Goal: Transaction & Acquisition: Purchase product/service

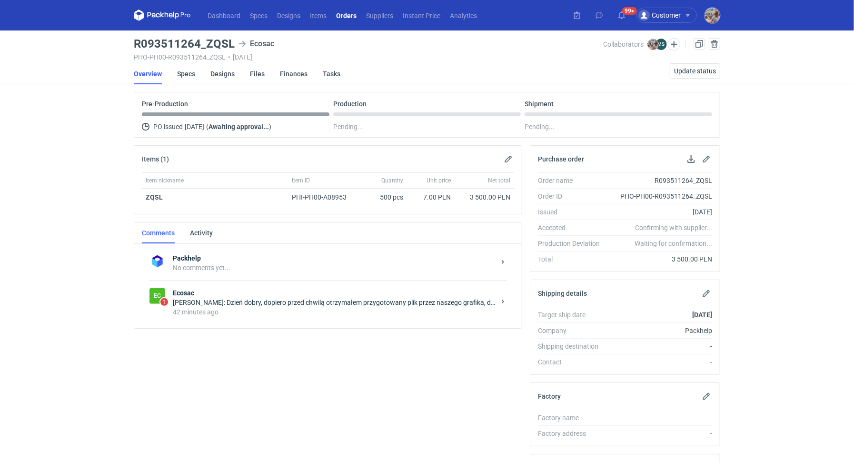
click at [254, 307] on div "42 minutes ago" at bounding box center [334, 312] width 322 height 10
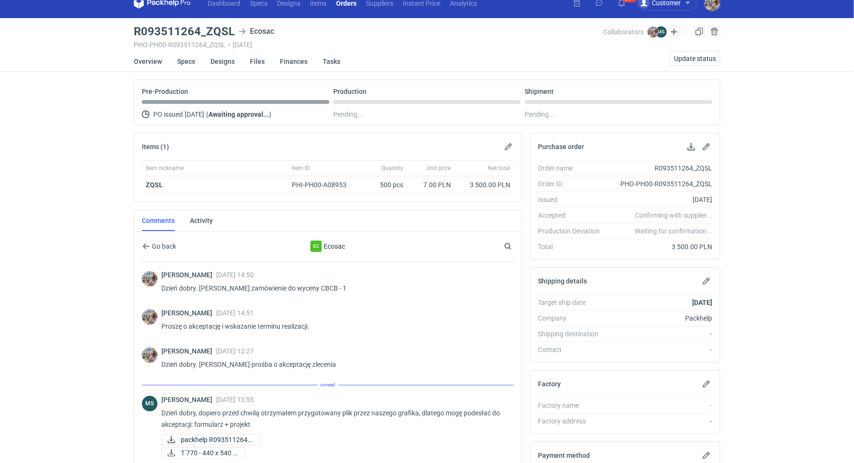
scroll to position [158, 0]
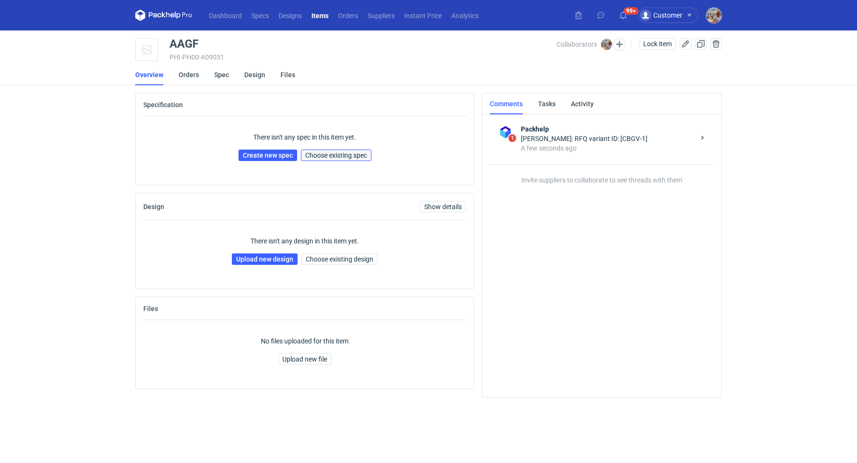
click at [367, 159] on button "Choose existing spec" at bounding box center [336, 154] width 70 height 11
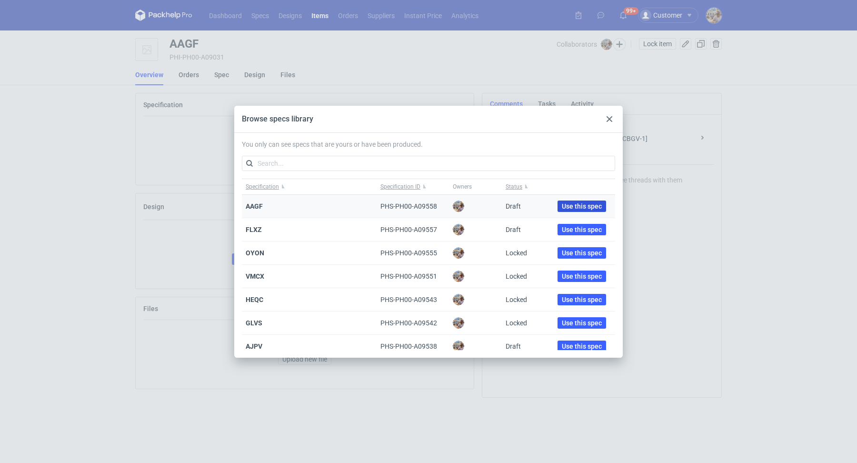
click at [580, 205] on span "Use this spec" at bounding box center [582, 206] width 40 height 7
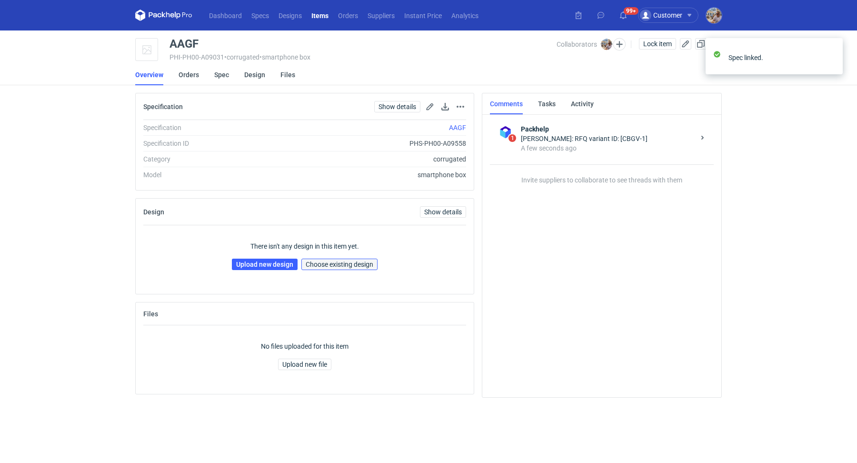
click at [346, 267] on button "Choose existing design" at bounding box center [339, 263] width 76 height 11
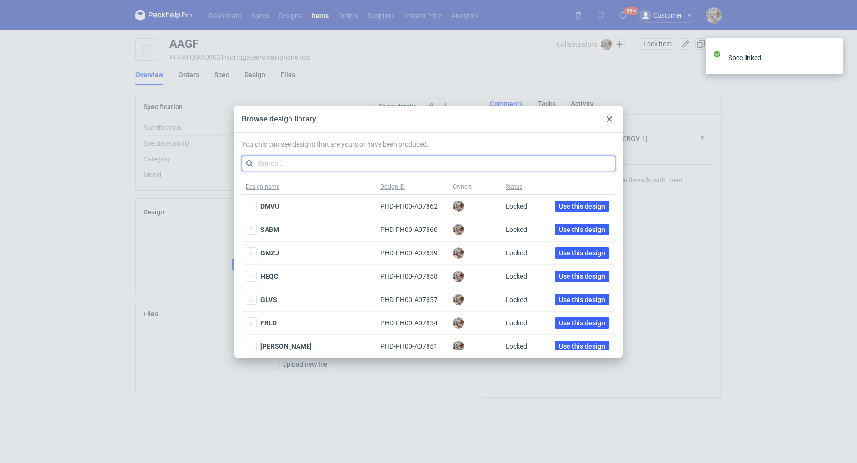
click at [289, 158] on input "text" at bounding box center [428, 163] width 373 height 15
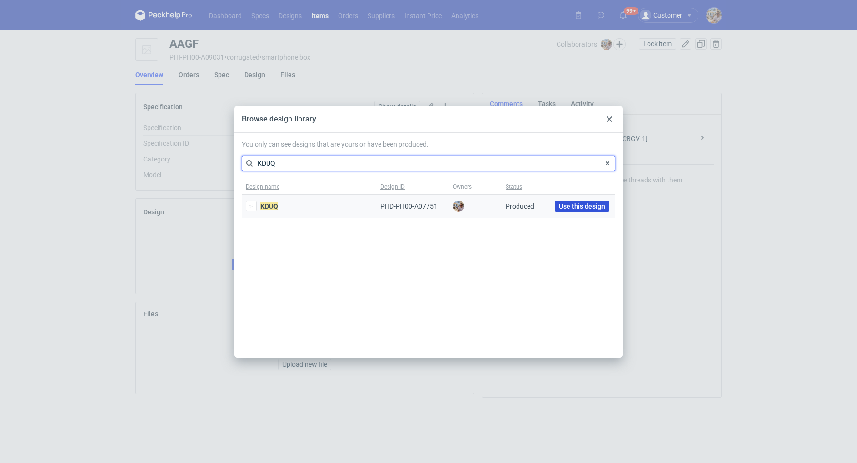
type input "KDUQ"
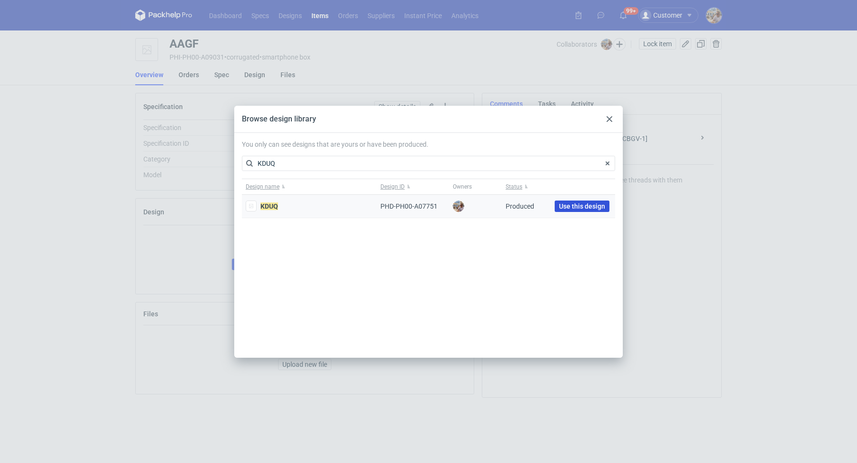
click at [583, 211] on button "Use this design" at bounding box center [581, 205] width 55 height 11
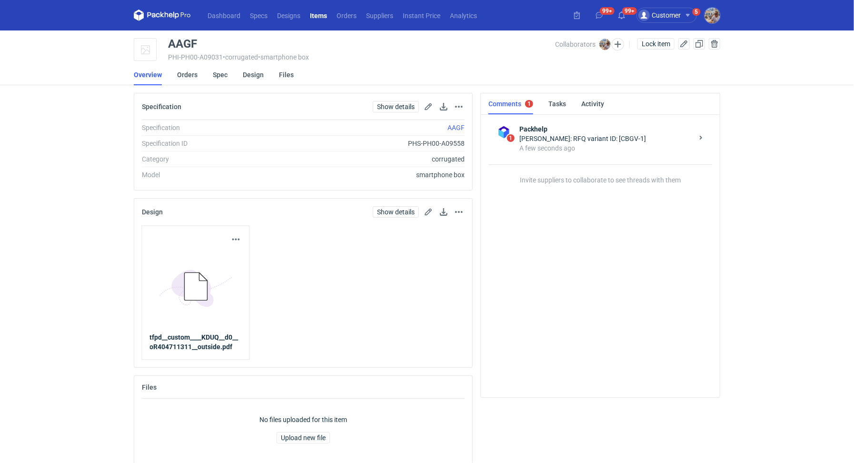
click at [199, 75] on li "Orders" at bounding box center [195, 74] width 36 height 21
click at [197, 75] on li "Orders" at bounding box center [195, 74] width 36 height 21
click at [196, 75] on link "Orders" at bounding box center [187, 74] width 20 height 21
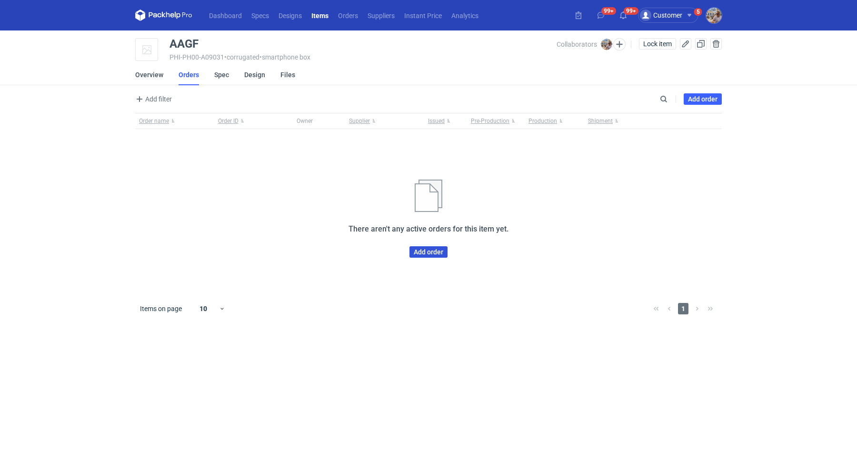
click at [416, 252] on link "Add order" at bounding box center [428, 251] width 38 height 11
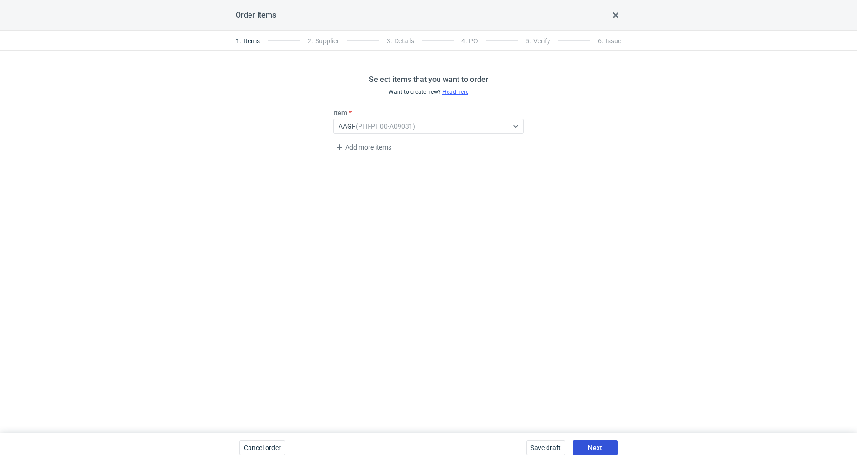
click at [585, 440] on button "Next" at bounding box center [594, 447] width 45 height 15
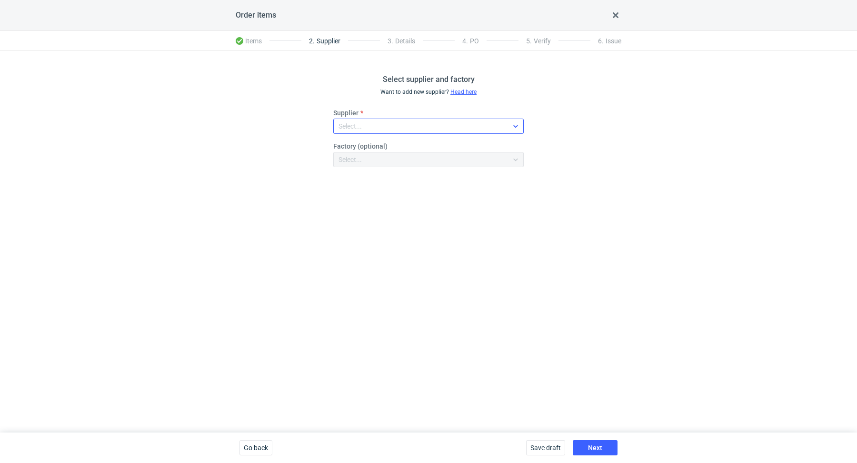
click at [375, 121] on div "Select..." at bounding box center [421, 125] width 174 height 13
type input "TFP"
click at [387, 145] on span "TFP Sp. z o.o." at bounding box center [372, 148] width 41 height 10
click at [598, 443] on button "Next" at bounding box center [594, 447] width 45 height 15
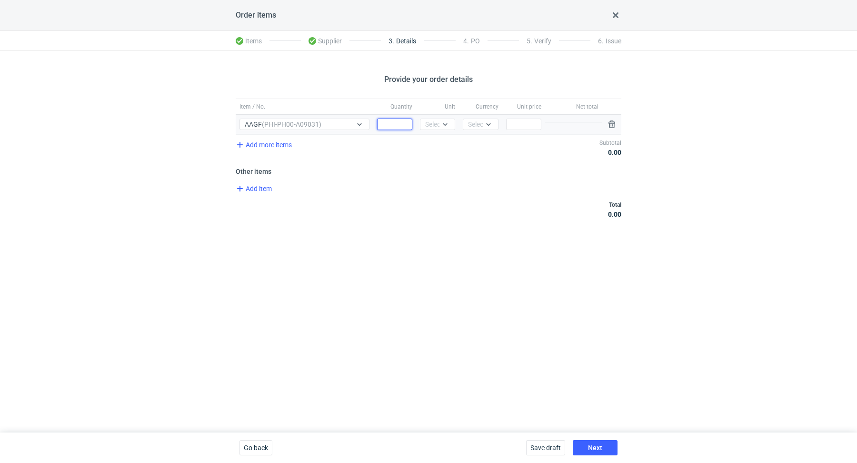
click at [388, 124] on input "Quantity" at bounding box center [394, 123] width 35 height 11
paste input "15000"
type input "15000"
click at [430, 126] on div "Select..." at bounding box center [436, 124] width 23 height 10
click at [438, 153] on div "kg" at bounding box center [438, 158] width 28 height 13
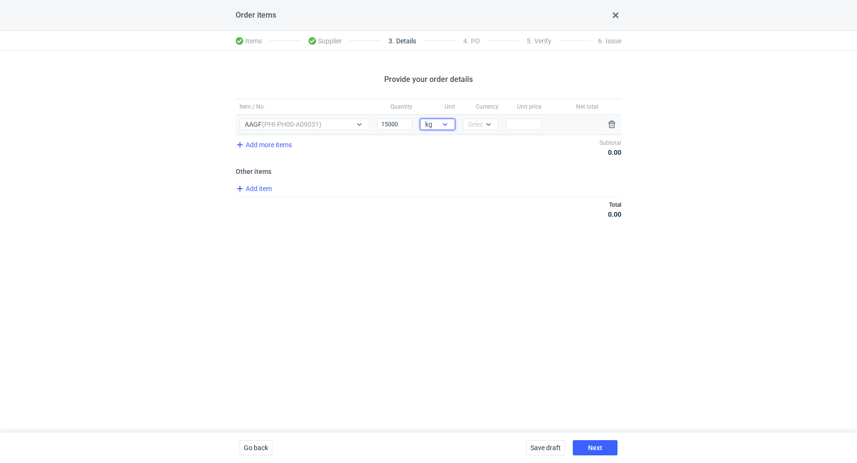
click at [439, 126] on div "kg" at bounding box center [429, 124] width 19 height 10
click at [440, 139] on div "pcs" at bounding box center [437, 144] width 20 height 10
click at [465, 126] on div "Select..." at bounding box center [472, 124] width 19 height 10
click at [470, 141] on div "PLN" at bounding box center [480, 143] width 28 height 13
click at [527, 126] on input "Price" at bounding box center [523, 123] width 35 height 11
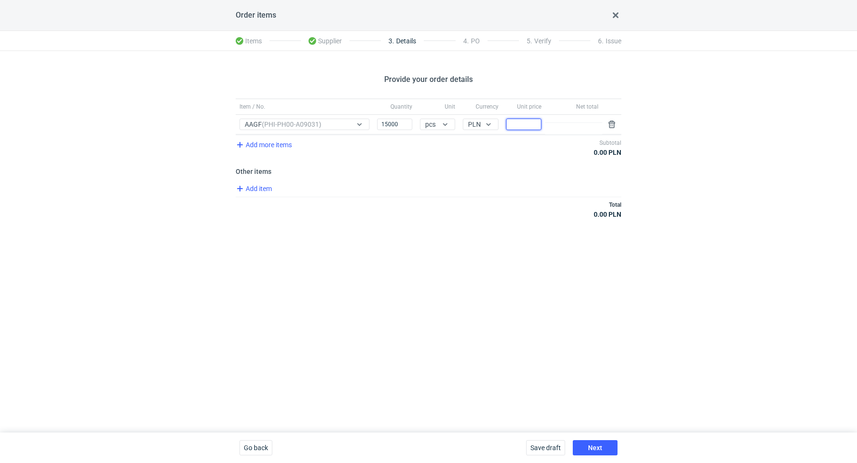
paste input "1.16"
type input "1.16"
click at [514, 198] on div "Total 0.00 PLN" at bounding box center [428, 209] width 385 height 25
click at [601, 442] on button "Next" at bounding box center [594, 447] width 45 height 15
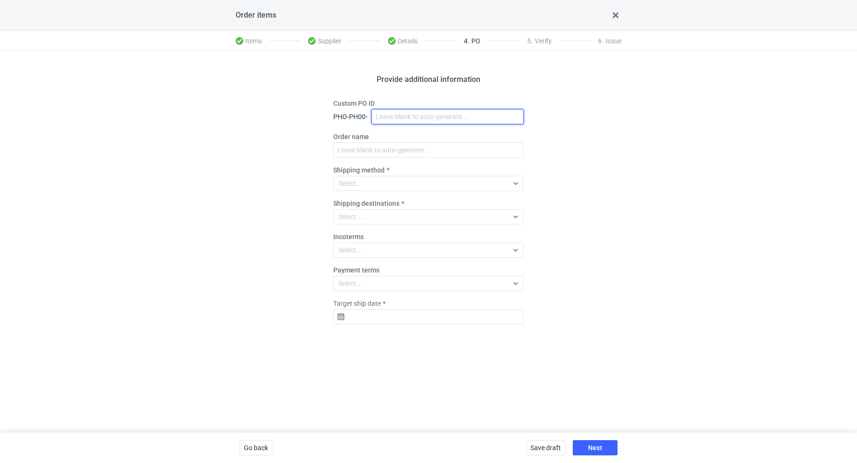
click at [404, 123] on input "Custom PO ID" at bounding box center [447, 116] width 152 height 15
paste input "R978611207"
paste input "AAGF"
drag, startPoint x: 444, startPoint y: 121, endPoint x: 362, endPoint y: 110, distance: 83.0
click at [362, 110] on div "PHO-PH00- R978611207_AAGF" at bounding box center [428, 116] width 190 height 15
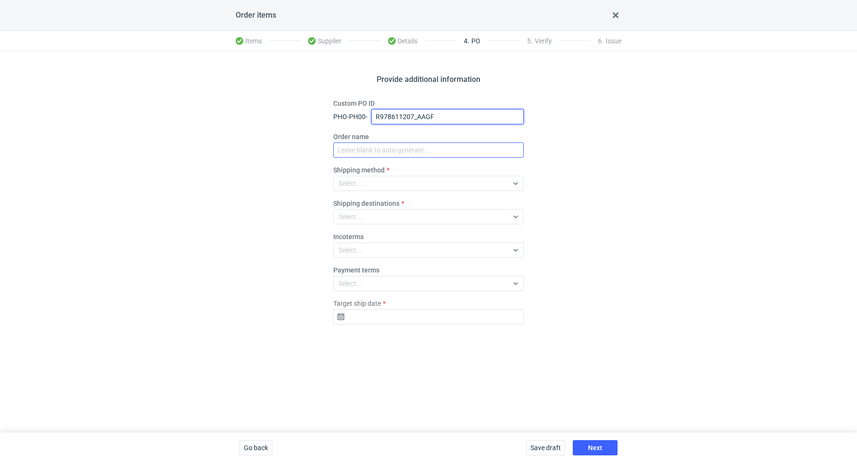
type input "R978611207_AAGF"
click at [392, 146] on input "Order name" at bounding box center [428, 149] width 190 height 15
paste input "R978611207_AAGF"
type input "R978611207_AAGF"
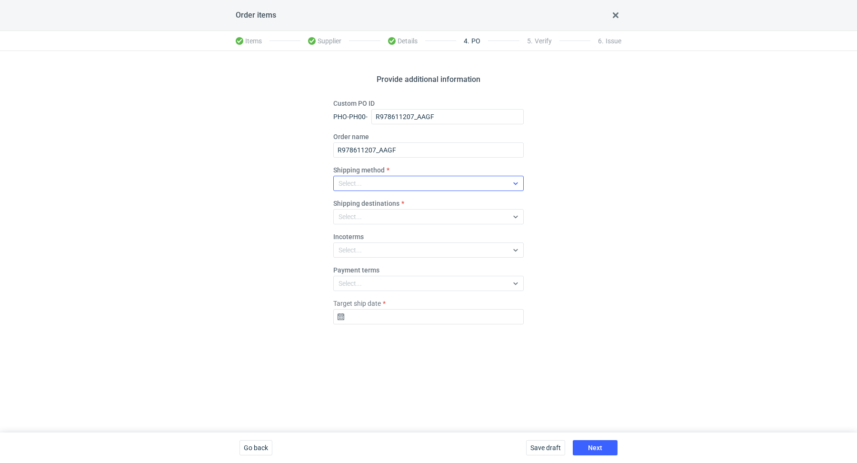
click at [388, 183] on div "Select..." at bounding box center [421, 183] width 174 height 13
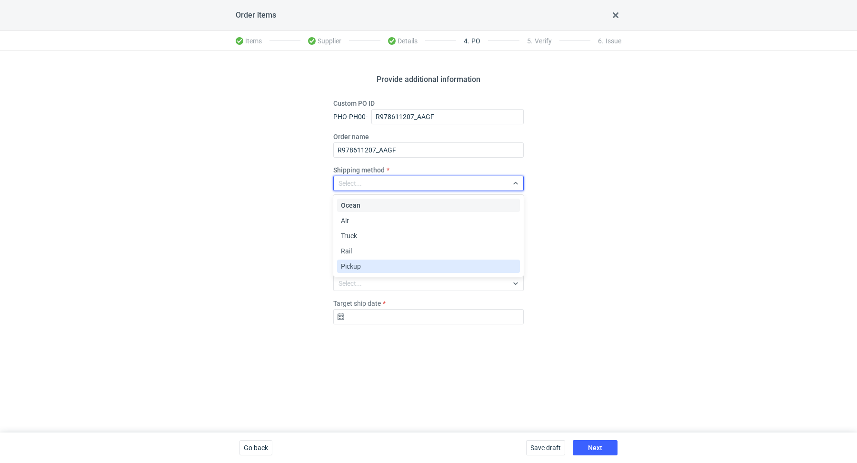
click at [394, 262] on div "Pickup" at bounding box center [428, 266] width 175 height 10
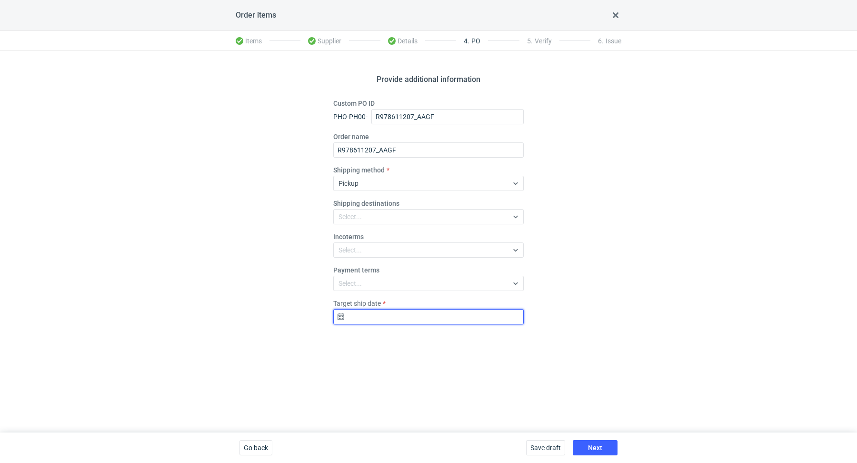
click at [413, 319] on input "Target ship date" at bounding box center [428, 316] width 190 height 15
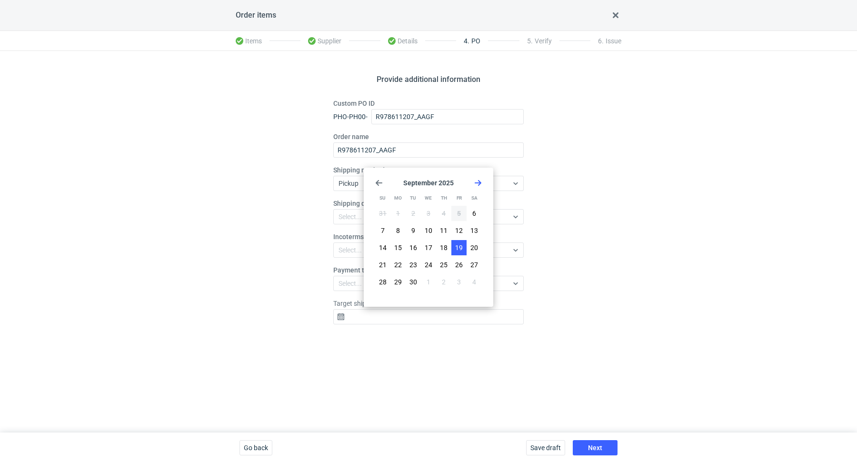
click at [459, 241] on button "19" at bounding box center [458, 247] width 15 height 15
type input "[DATE]"
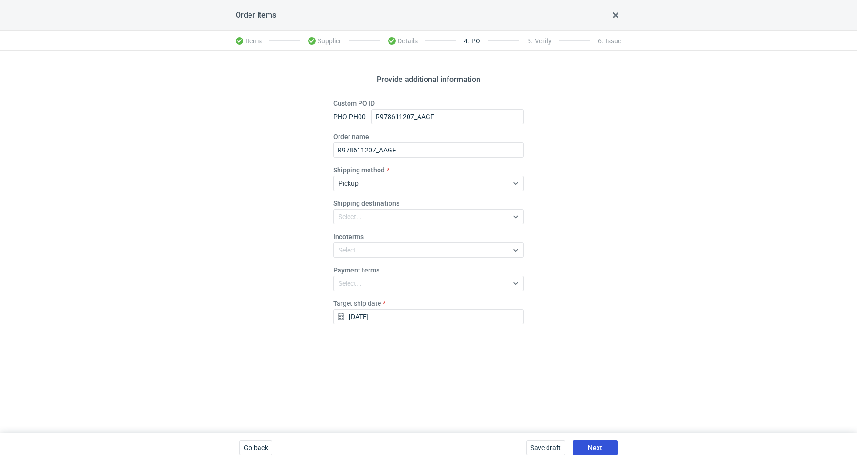
click at [593, 442] on button "Next" at bounding box center [594, 447] width 45 height 15
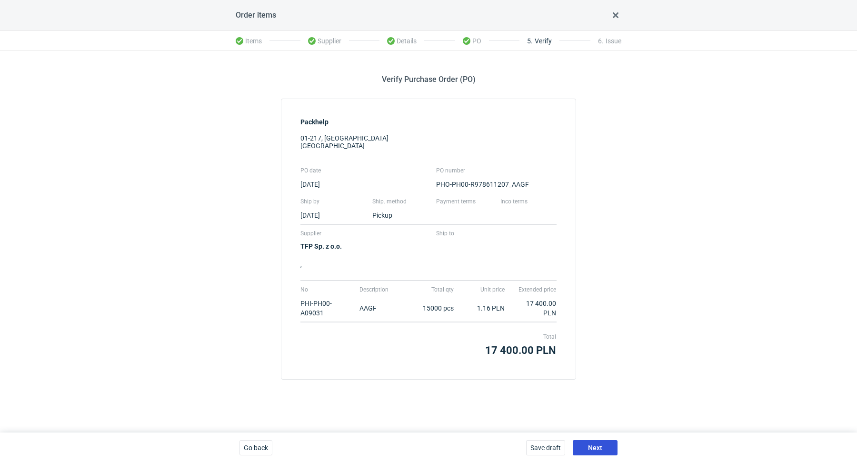
click at [594, 445] on span "Next" at bounding box center [595, 447] width 14 height 7
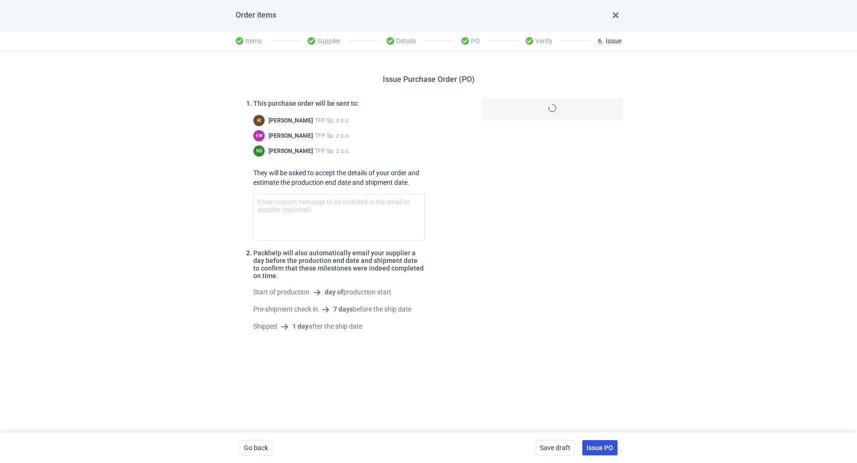
click at [598, 445] on span "Issue PO" at bounding box center [599, 447] width 27 height 7
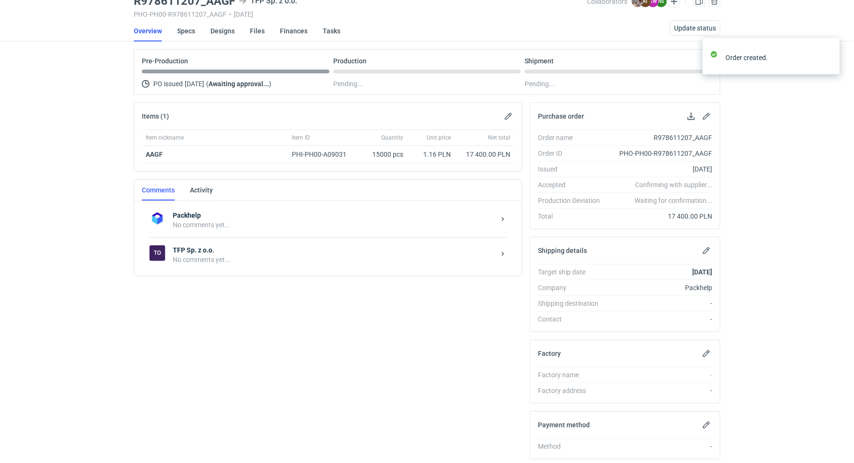
scroll to position [50, 0]
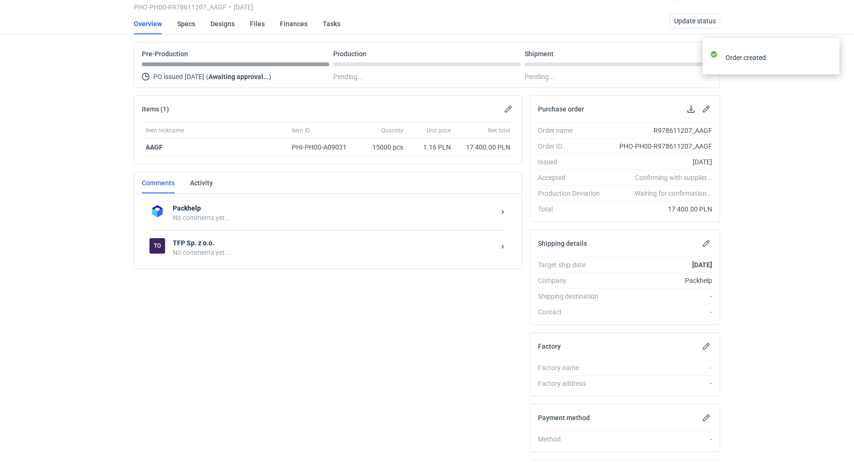
click at [230, 267] on div "Items (1) Item nickname Item ID Quantity Unit price Net total AAGF PHI-PH00-A09…" at bounding box center [328, 320] width 396 height 451
click at [229, 247] on div "No comments yet..." at bounding box center [334, 252] width 322 height 10
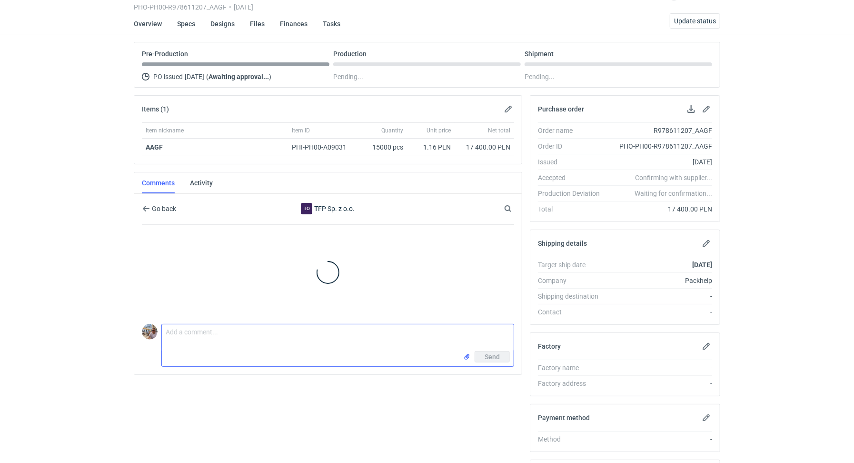
click at [229, 341] on textarea "Comment message" at bounding box center [338, 337] width 352 height 27
paste textarea "CBGV - 1"
paste textarea "R404711311_KDUQ"
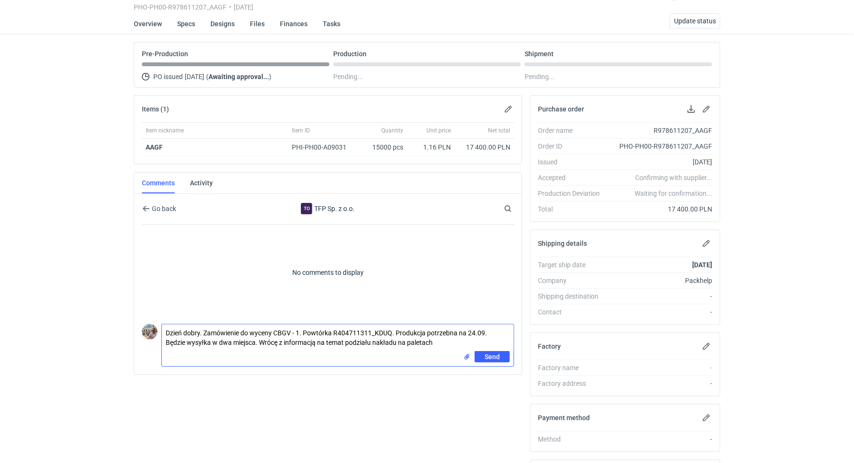
type textarea "Dzień dobry. Zamówienie do wyceny CBGV - 1. Powtórka R404711311_KDUQ. Produkcja…"
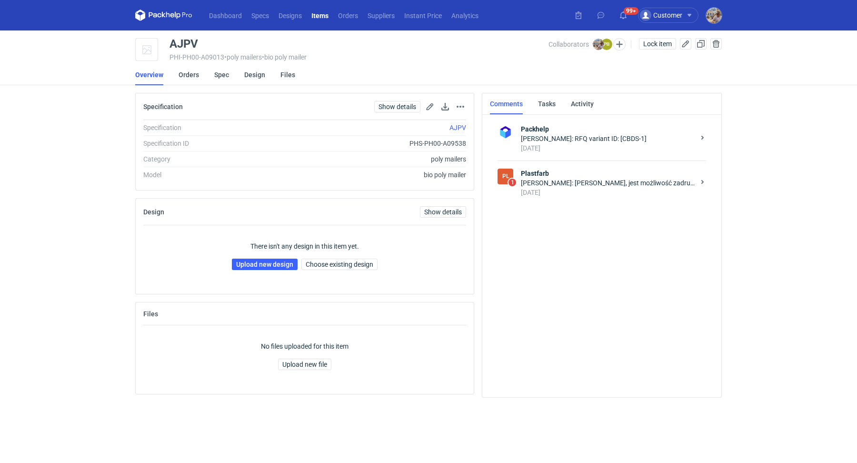
click at [569, 179] on div "[PERSON_NAME]: [PERSON_NAME], jest możliwość zadrukowania torby kurierskiej apl…" at bounding box center [608, 183] width 174 height 10
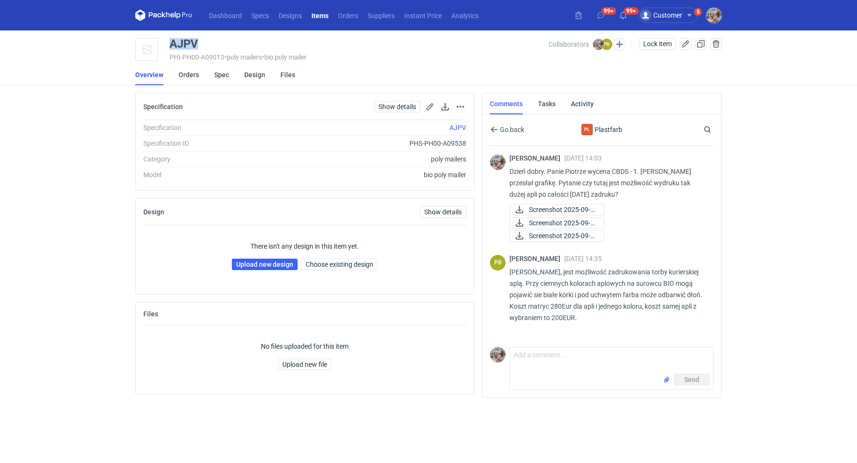
drag, startPoint x: 205, startPoint y: 46, endPoint x: 171, endPoint y: 42, distance: 33.5
click at [171, 42] on div "AJPV" at bounding box center [358, 43] width 379 height 11
copy div "AJPV"
click at [254, 259] on link "Upload new design" at bounding box center [265, 263] width 66 height 11
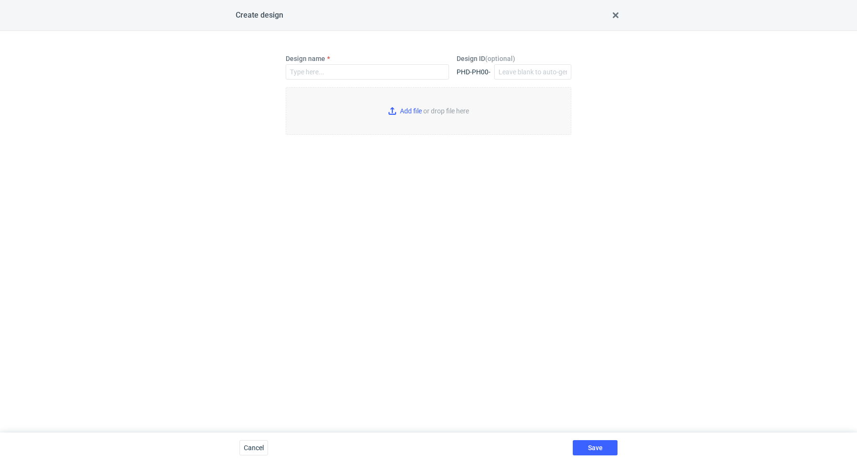
click at [325, 62] on label "Design name" at bounding box center [305, 59] width 39 height 10
click at [328, 64] on input "Design name" at bounding box center [367, 71] width 163 height 15
click at [328, 66] on input "Design name" at bounding box center [367, 71] width 163 height 15
paste input "AJPV"
type input "AJPV"
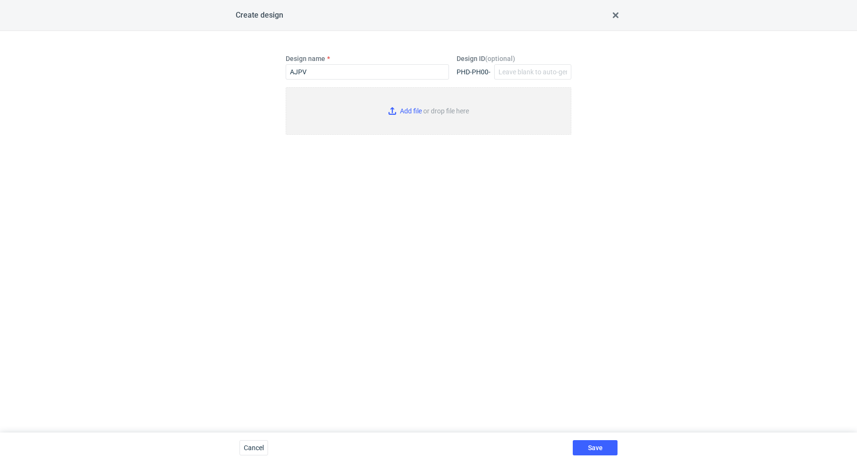
click at [404, 112] on input "Add file or drop file here" at bounding box center [429, 111] width 286 height 48
type input "C:\fakepath\plf__custom__patriziaartknit-studioscom__AJPV__d0__oR339148066.pdf"
click at [599, 442] on button "Save" at bounding box center [594, 447] width 45 height 15
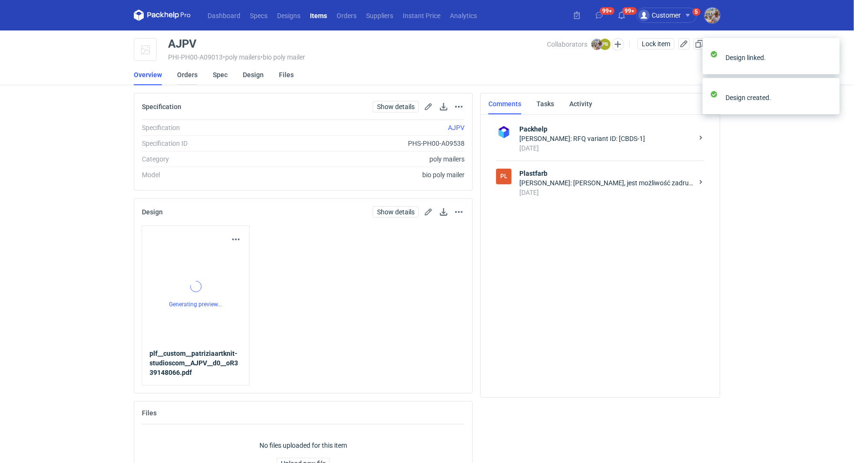
click at [181, 74] on link "Orders" at bounding box center [187, 74] width 20 height 21
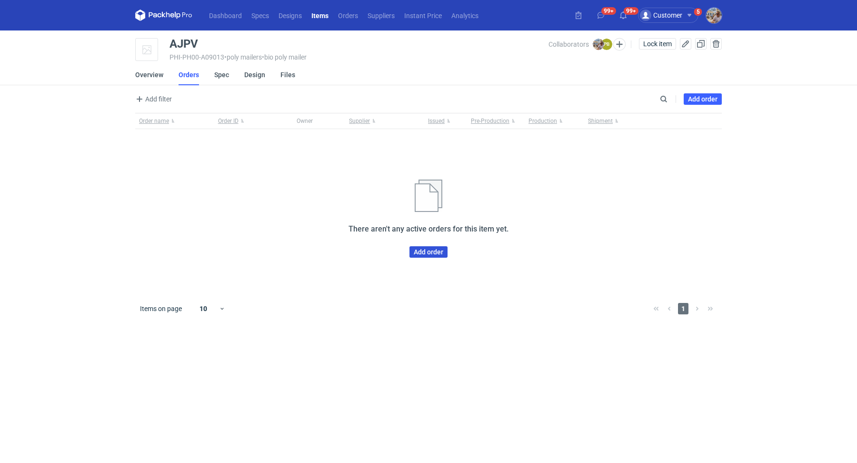
click at [432, 254] on link "Add order" at bounding box center [428, 251] width 38 height 11
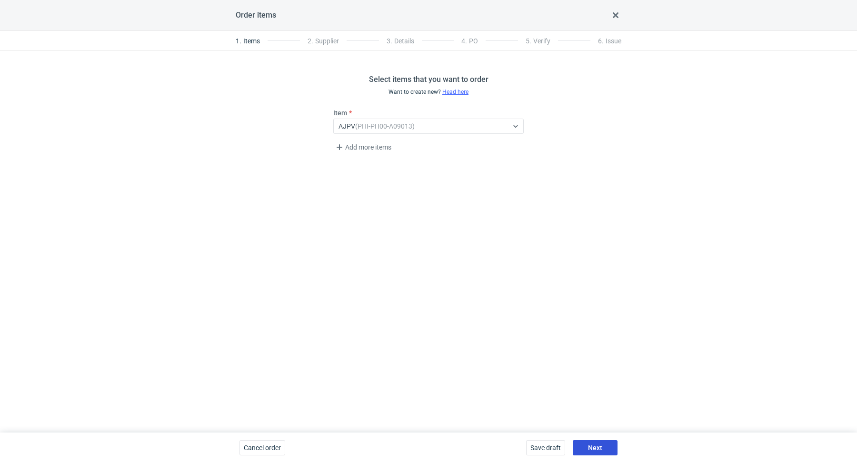
click at [592, 443] on button "Next" at bounding box center [594, 447] width 45 height 15
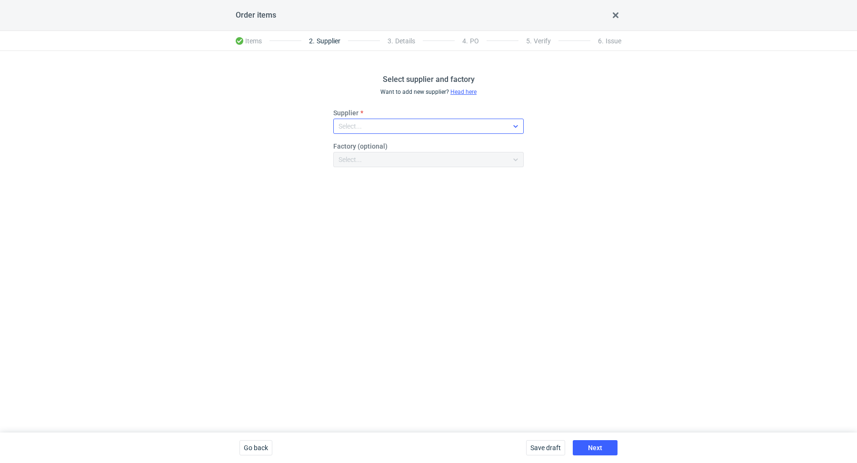
click at [368, 130] on div "Select..." at bounding box center [421, 125] width 174 height 13
type input "plast"
click at [381, 149] on div "Plastfarb" at bounding box center [428, 148] width 175 height 10
click at [590, 444] on span "Next" at bounding box center [595, 447] width 14 height 7
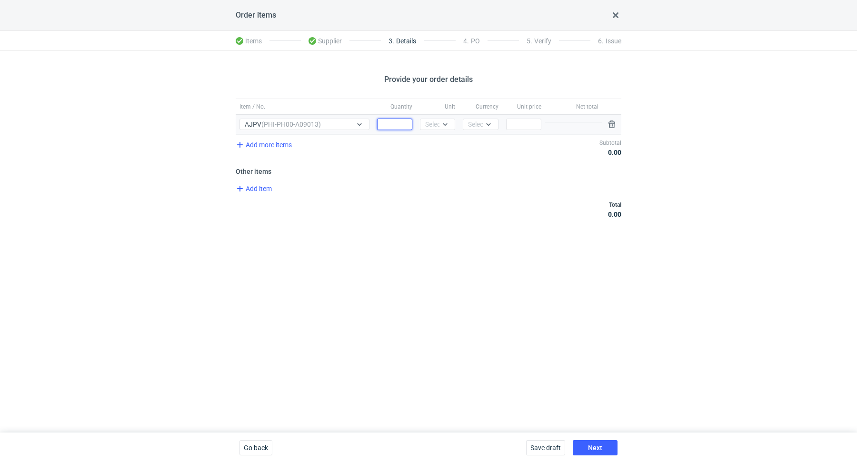
click at [385, 120] on input "Quantity" at bounding box center [394, 123] width 35 height 11
paste input "4800"
type input "4800"
click at [437, 122] on div "Select..." at bounding box center [436, 124] width 23 height 10
click at [441, 146] on div "pcs" at bounding box center [437, 144] width 20 height 10
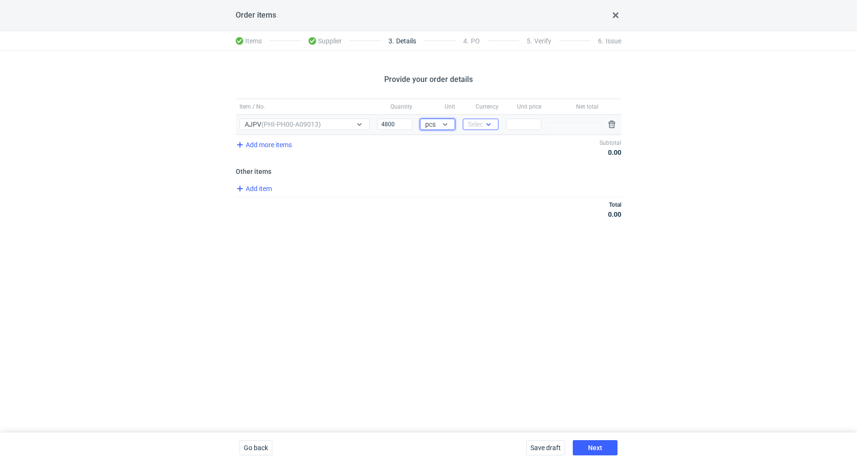
click at [479, 121] on div "Select..." at bounding box center [479, 124] width 23 height 10
click at [481, 156] on span "EUR" at bounding box center [476, 159] width 12 height 10
click at [516, 126] on input "Price" at bounding box center [523, 123] width 35 height 11
paste input "0.35"
type input "0.35"
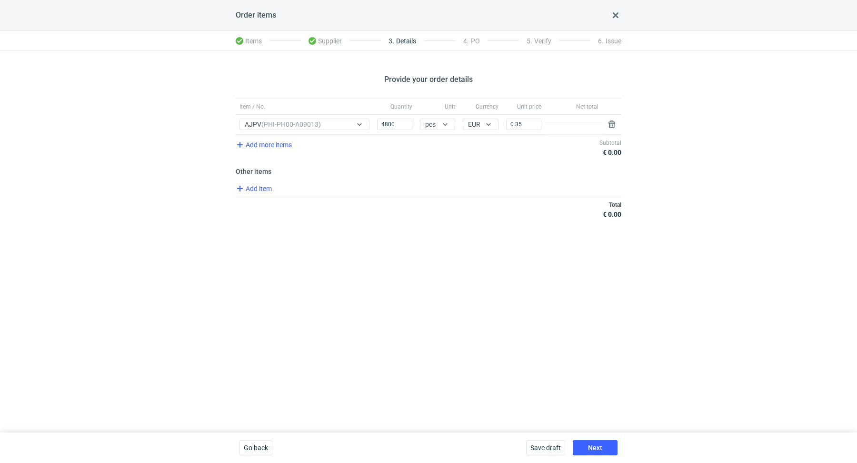
click at [473, 192] on div "Add item" at bounding box center [427, 190] width 387 height 14
click at [267, 444] on span "Go back" at bounding box center [256, 447] width 24 height 7
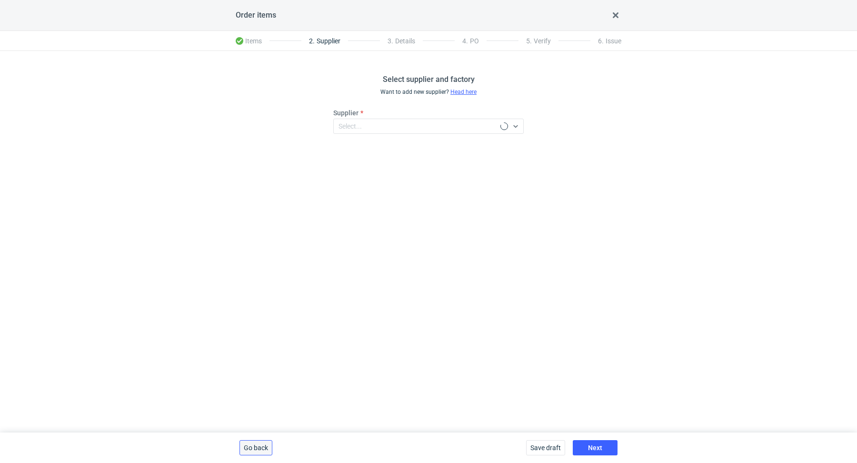
click at [267, 444] on span "Go back" at bounding box center [256, 447] width 24 height 7
click at [267, 444] on span "Delete draft" at bounding box center [261, 447] width 34 height 7
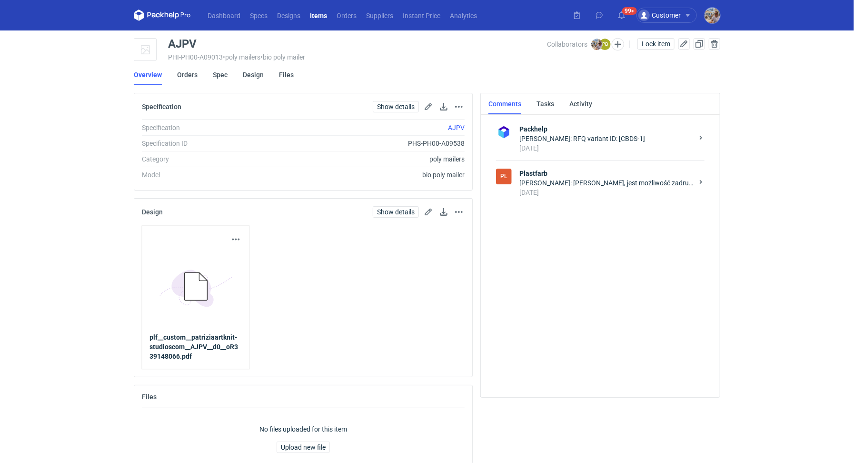
click at [587, 186] on div "Piotr Bożek: Panie Michale, jest możliwość zadrukowania torby kurierskiej aplą.…" at bounding box center [606, 183] width 174 height 10
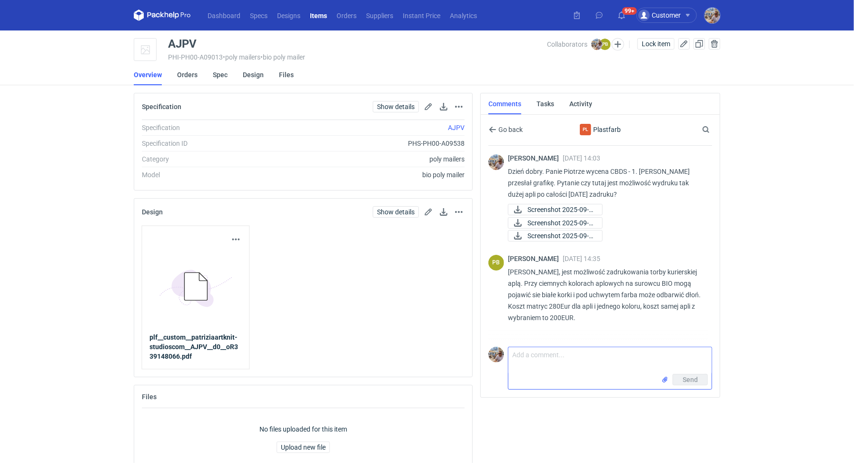
click at [587, 357] on textarea "Comment message" at bounding box center [609, 360] width 203 height 27
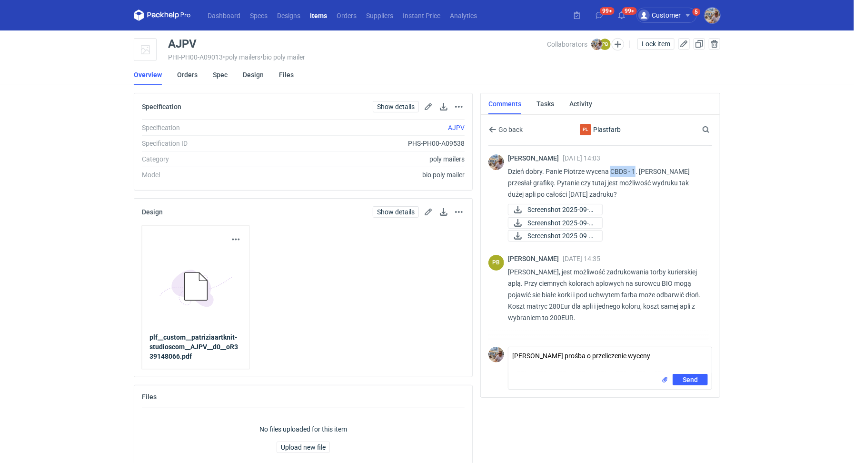
drag, startPoint x: 611, startPoint y: 169, endPoint x: 635, endPoint y: 169, distance: 23.3
click at [635, 169] on p "Dzień dobry. Panie Piotrze wycena CBDS - 1. Klient przesłał grafikę. Pytanie cz…" at bounding box center [606, 183] width 197 height 34
copy p "CBDS - 1"
click at [651, 352] on textarea "Panie Piotrze prośba o przeliczenie wyceny" at bounding box center [609, 360] width 203 height 27
click at [654, 355] on textarea "Panie Piotrze prośba o przeliczenie wyceny" at bounding box center [609, 360] width 203 height 27
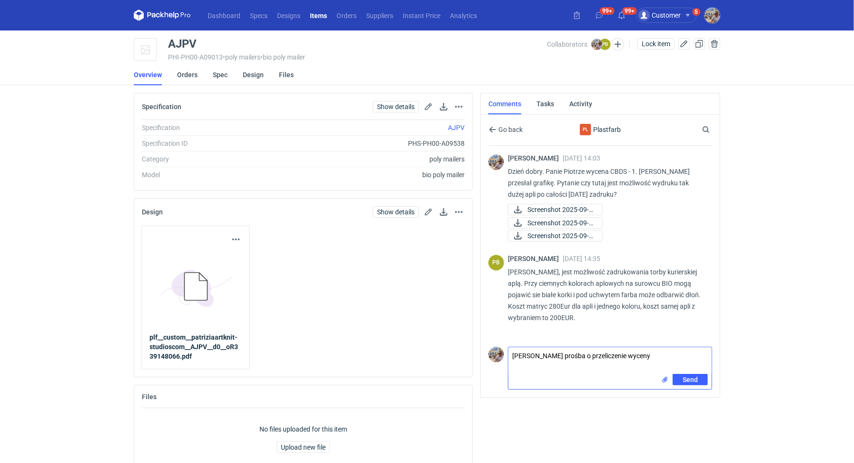
paste textarea "CBDS - 1"
paste textarea "najmniejsze elementy z tyłu mailera na pewno są możliwe do poprawnego wydrukowa…"
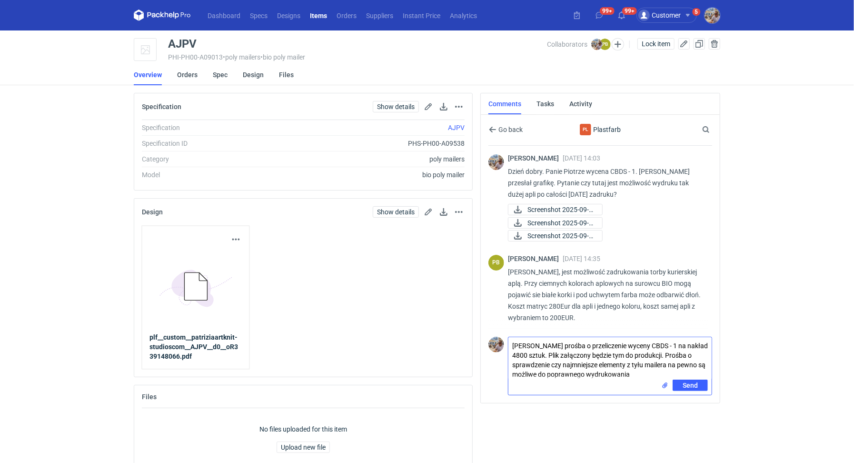
type textarea "Panie Piotrze prośba o przeliczenie wyceny CBDS - 1 na nakład 4800 sztuk. Plik …"
click at [664, 382] on input "file" at bounding box center [665, 385] width 8 height 10
click at [703, 400] on button "Send" at bounding box center [689, 405] width 35 height 11
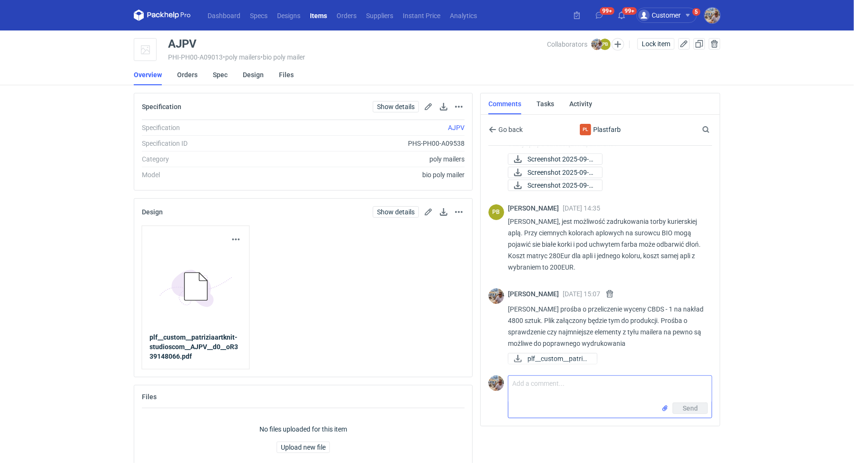
scroll to position [47, 0]
